Goal: Task Accomplishment & Management: Manage account settings

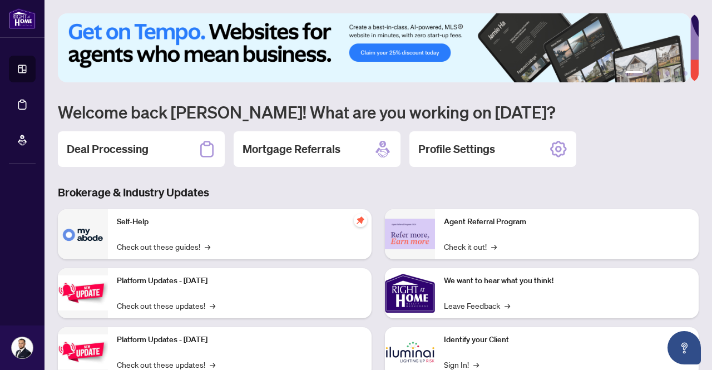
click at [141, 132] on div "Deal Processing" at bounding box center [141, 149] width 167 height 36
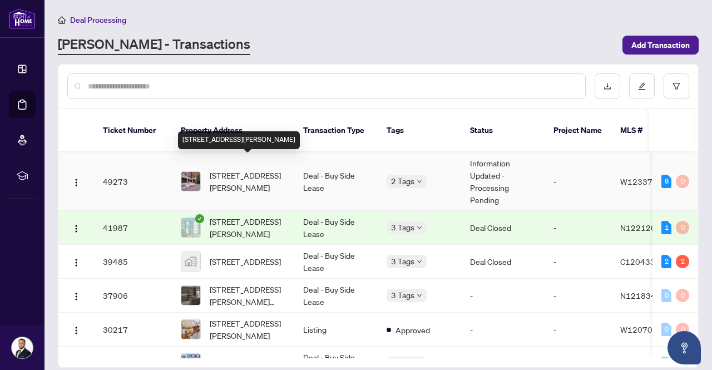
click at [255, 169] on span "[STREET_ADDRESS][PERSON_NAME]" at bounding box center [248, 181] width 76 height 24
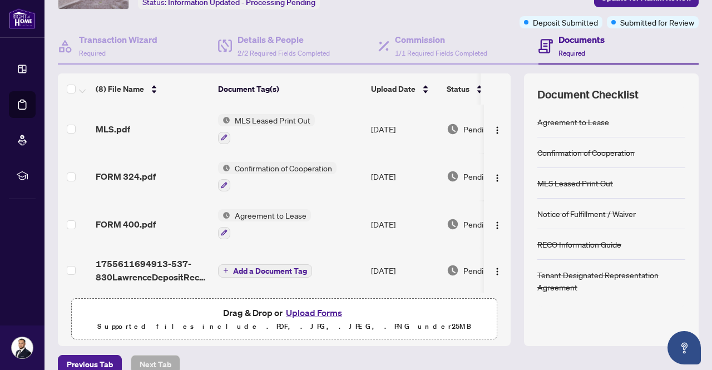
scroll to position [94, 0]
